Goal: Answer question/provide support: Answer question/provide support

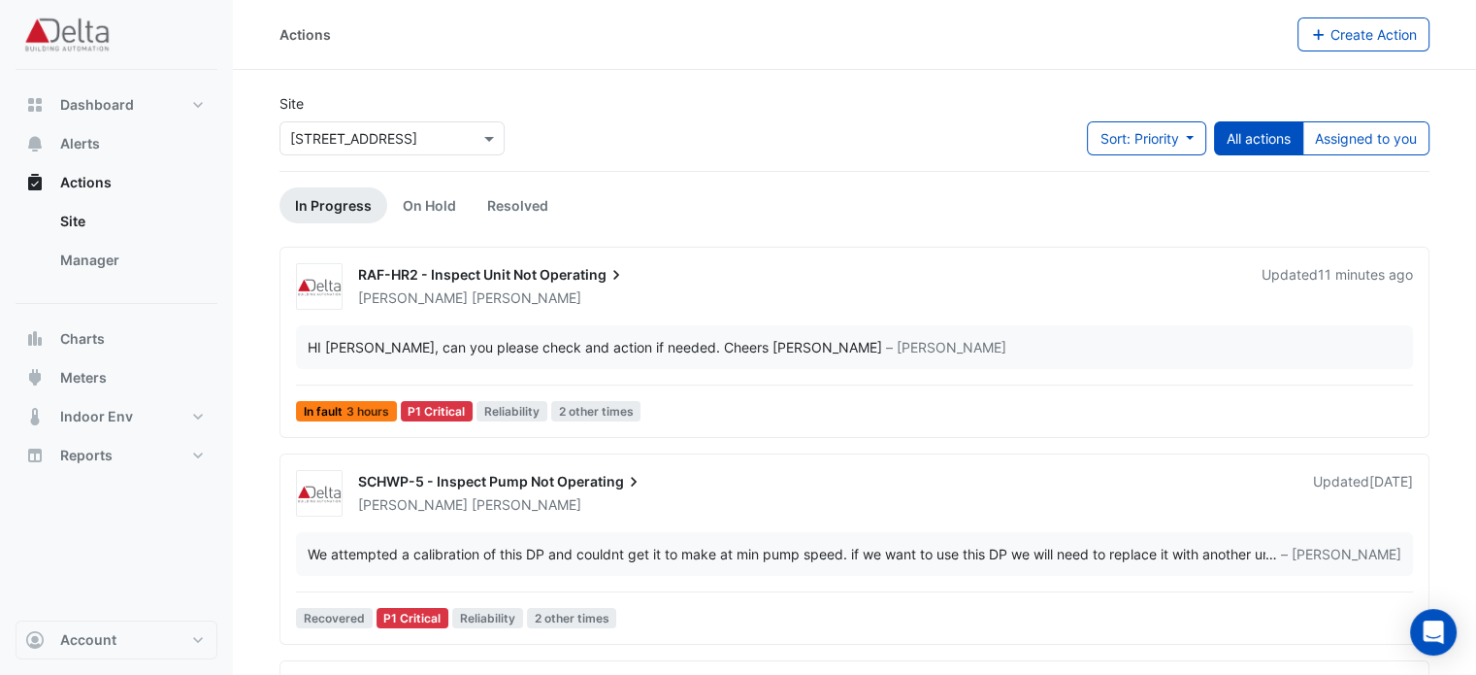
click at [1149, 329] on div "HI [PERSON_NAME], can you please check and action if needed. Cheers [PERSON_NAM…" at bounding box center [854, 347] width 1117 height 44
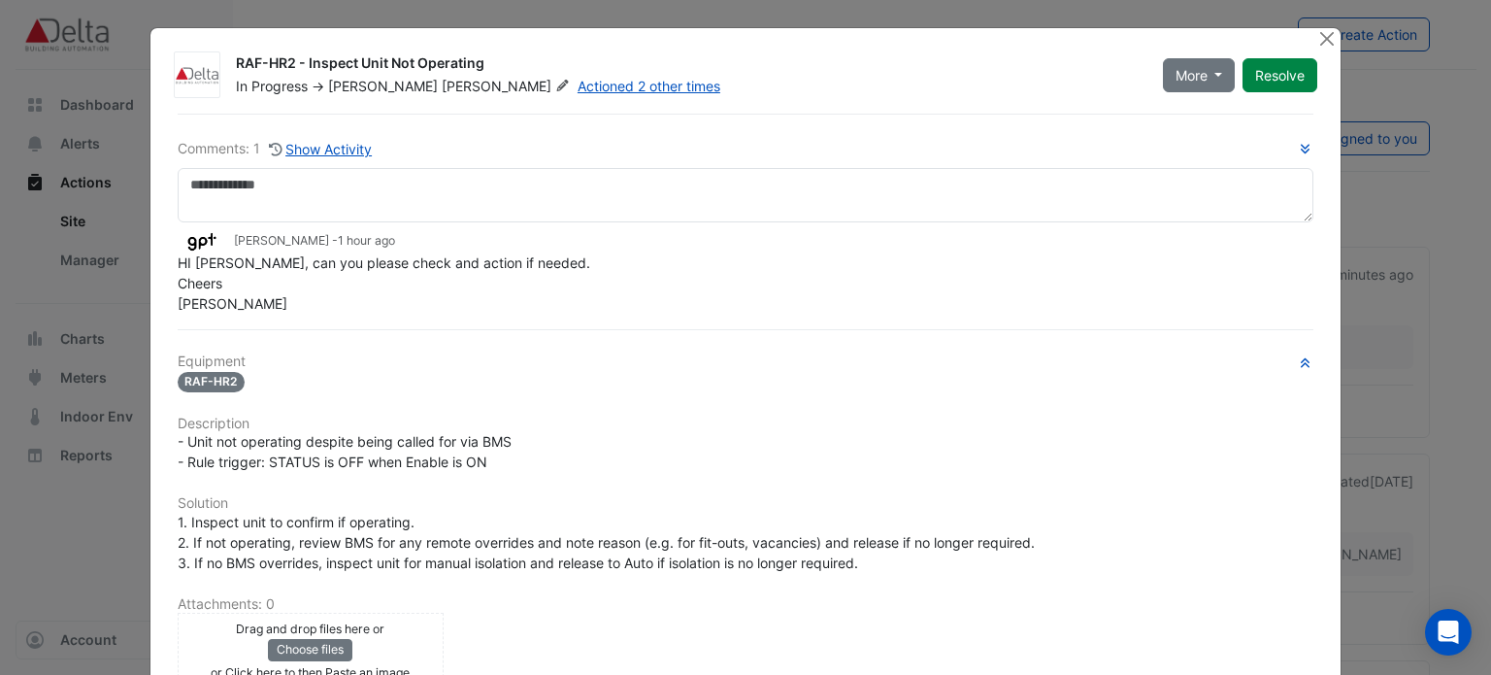
click at [252, 166] on div "Comments: 1 Show Activity [PERSON_NAME] - 1 hour ago HI [PERSON_NAME], can you …" at bounding box center [746, 226] width 1137 height 176
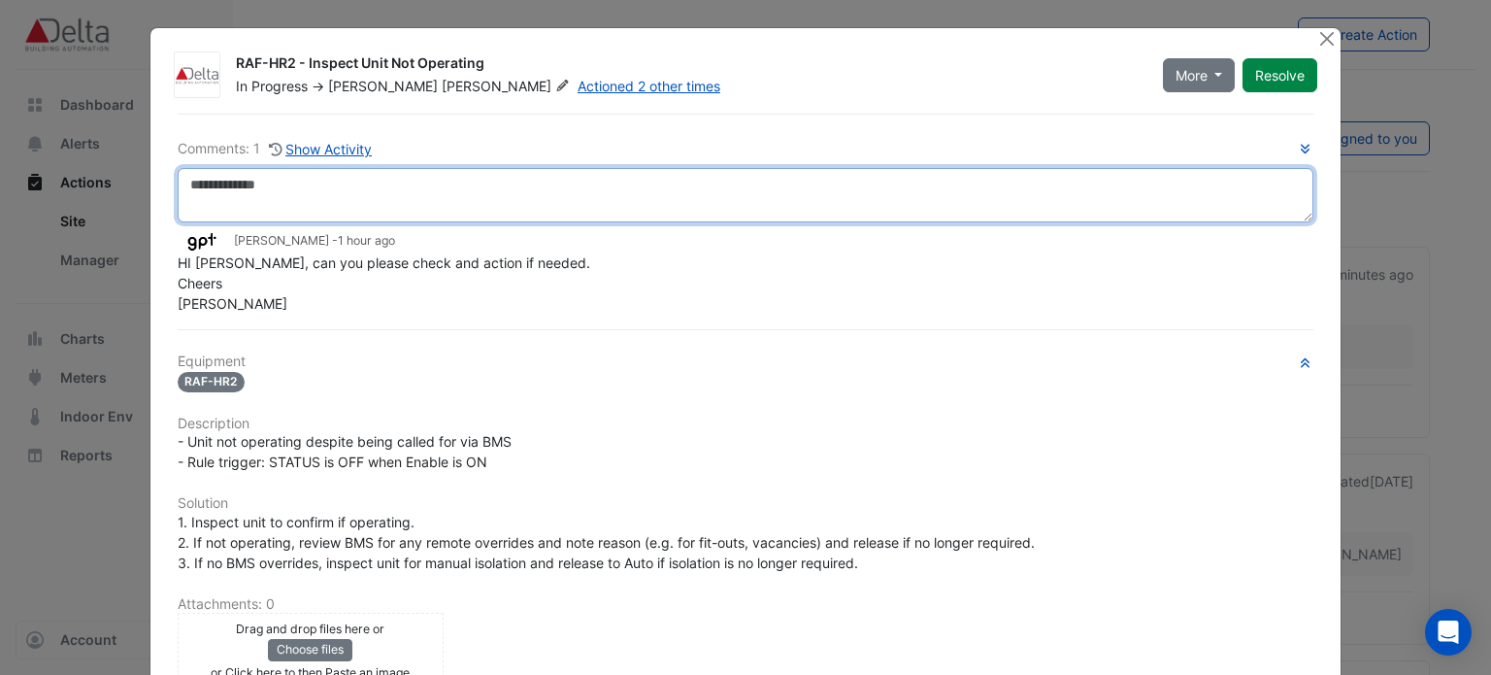
click at [252, 184] on textarea at bounding box center [746, 195] width 1137 height 54
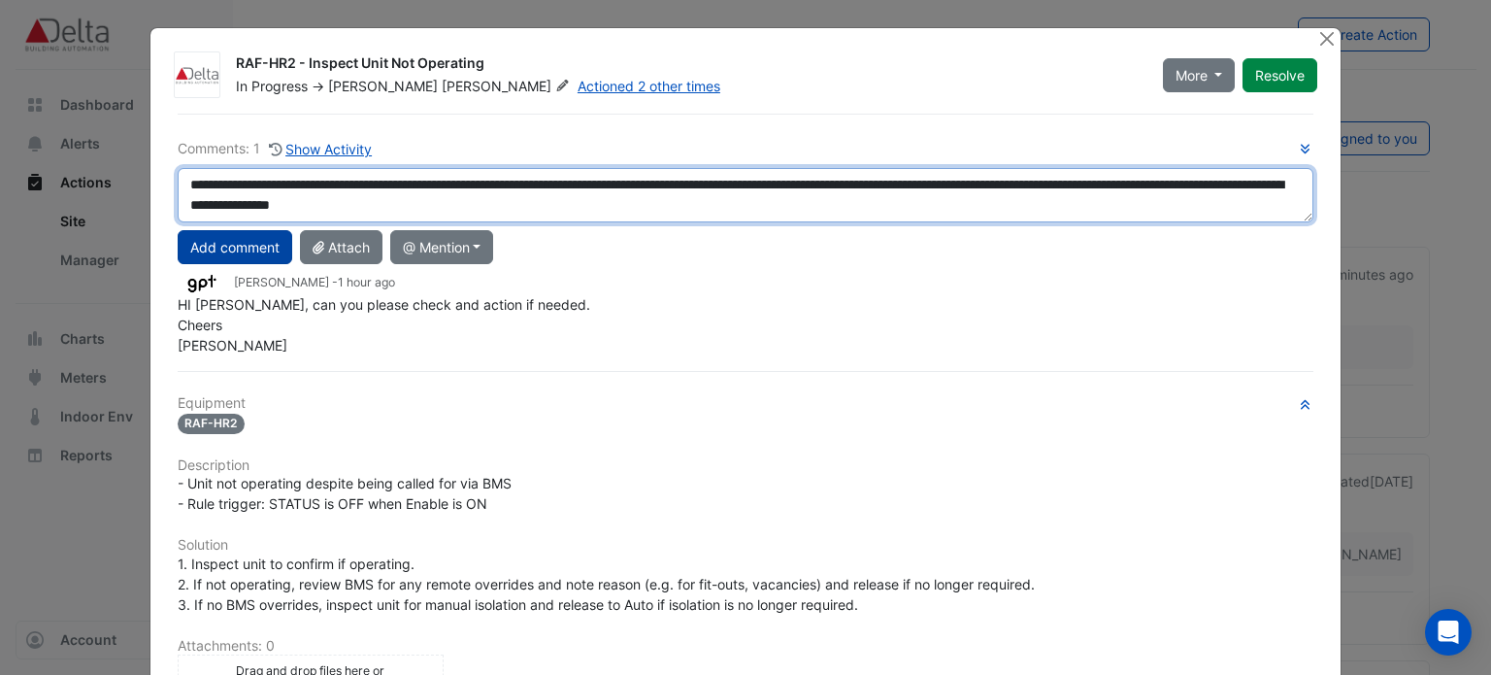
type textarea "**********"
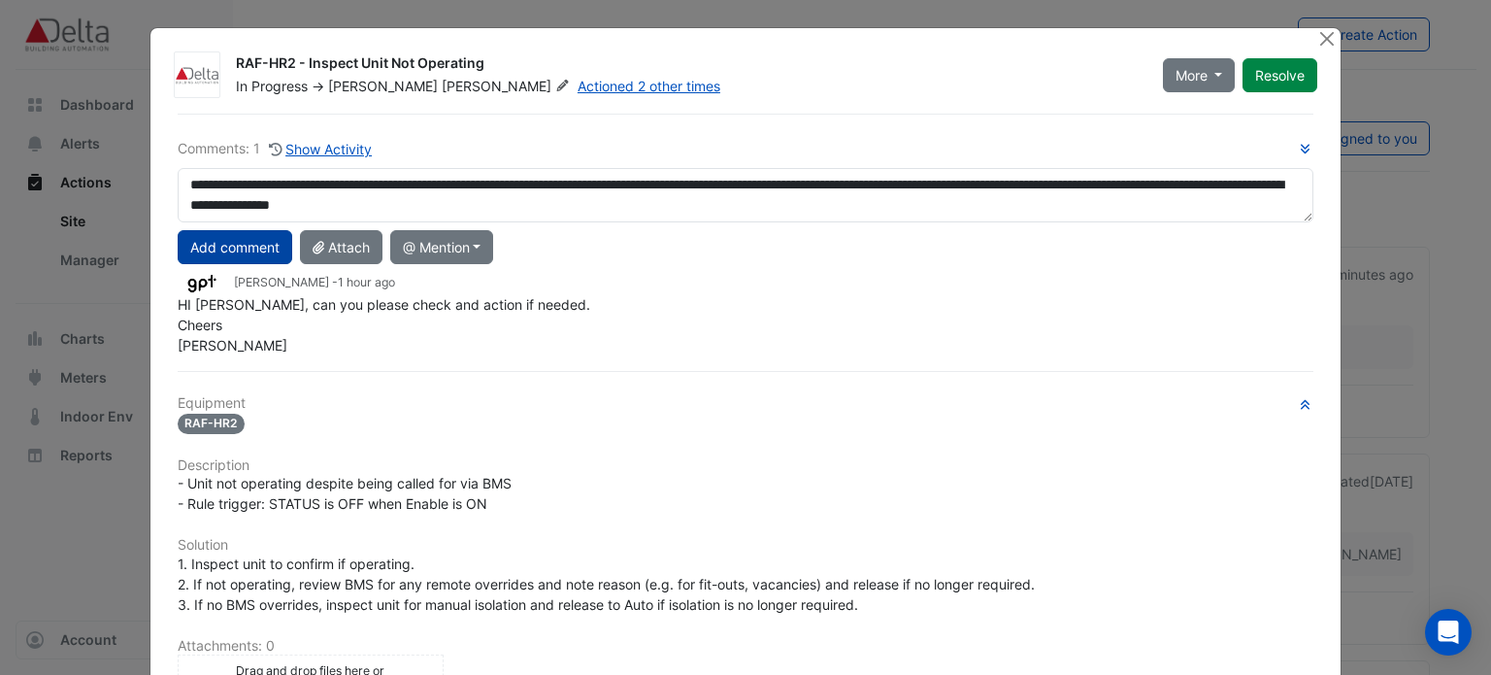
click at [181, 251] on button "Add comment" at bounding box center [235, 247] width 115 height 34
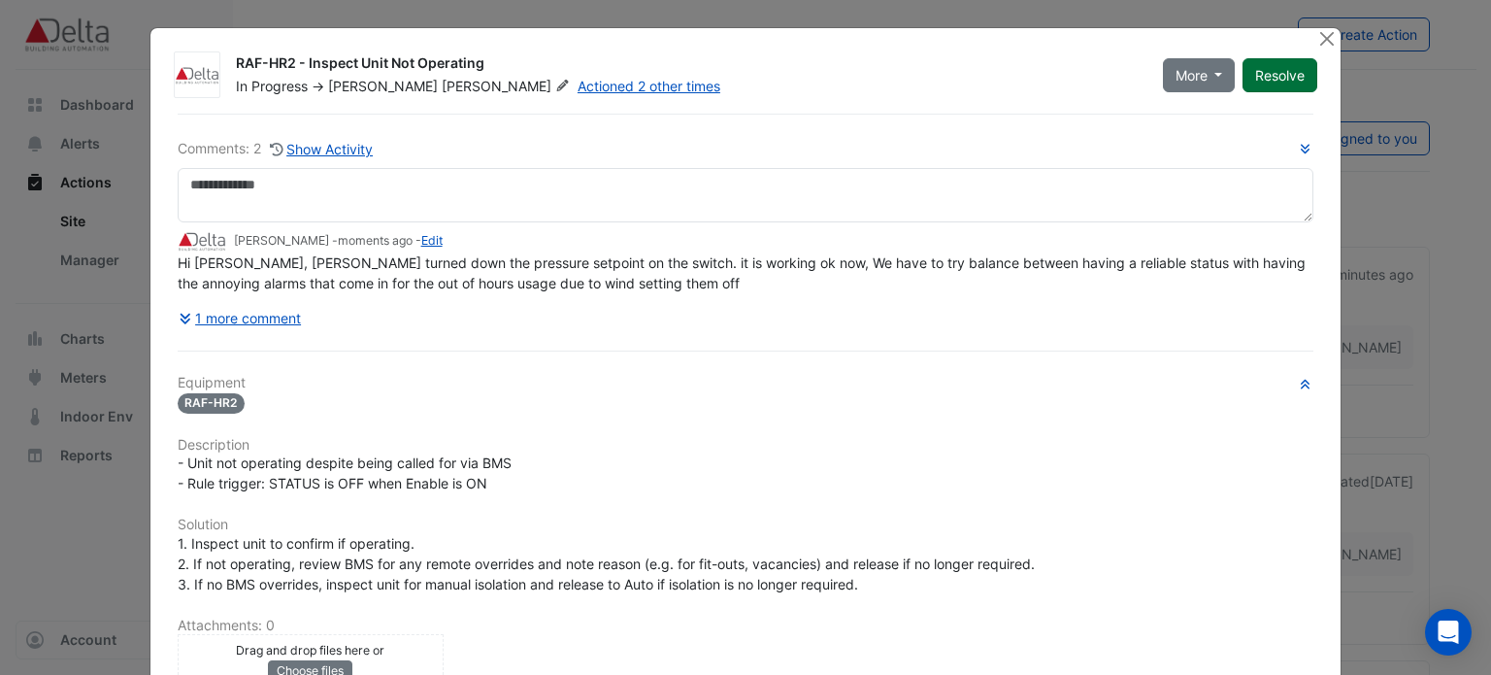
click at [1275, 70] on button "Resolve" at bounding box center [1280, 75] width 75 height 34
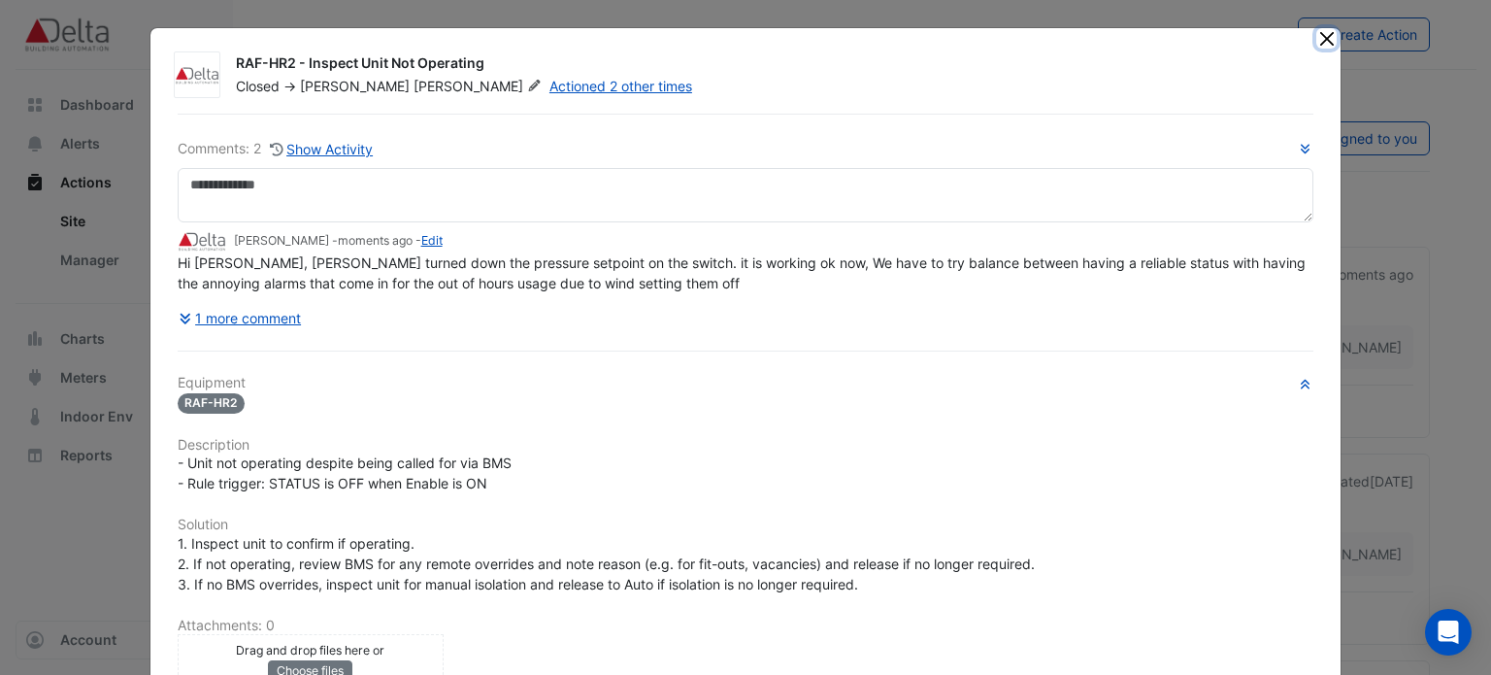
click at [1319, 38] on button "Close" at bounding box center [1326, 38] width 20 height 20
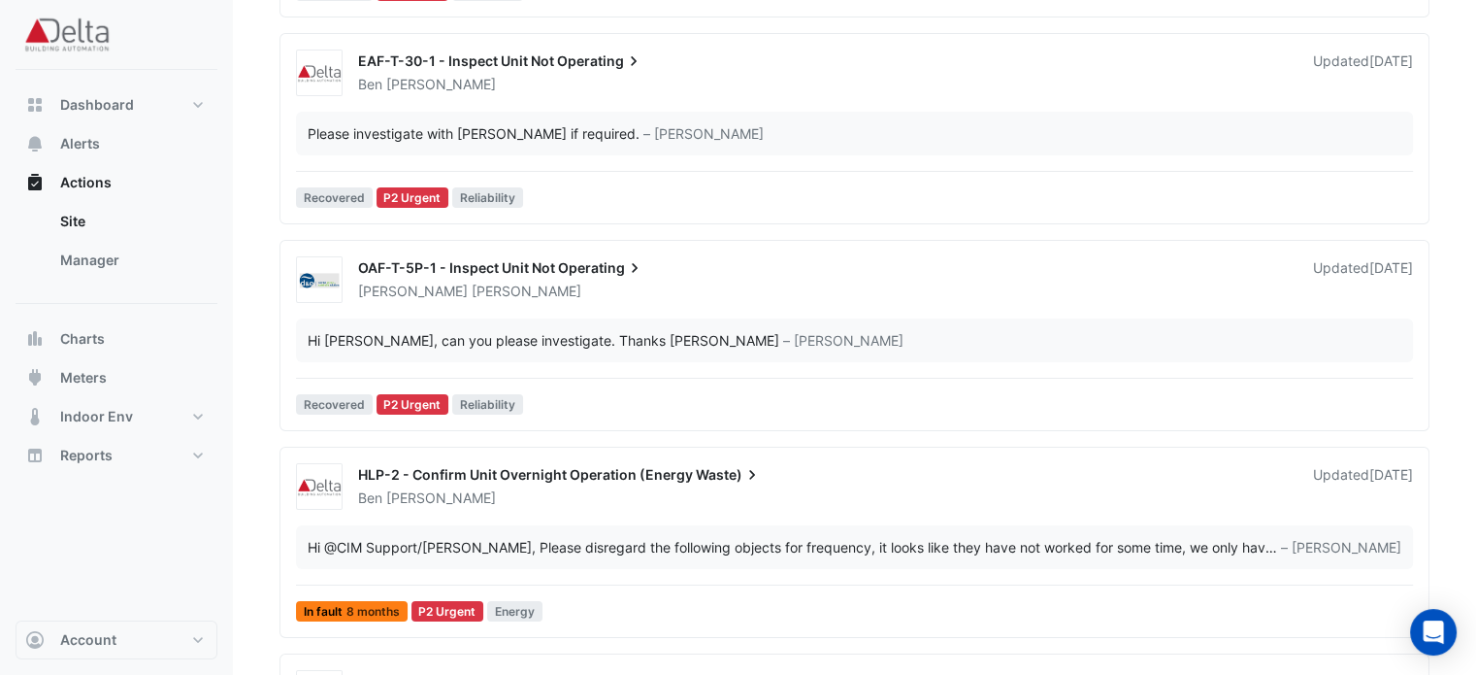
scroll to position [7557, 0]
